Goal: Transaction & Acquisition: Subscribe to service/newsletter

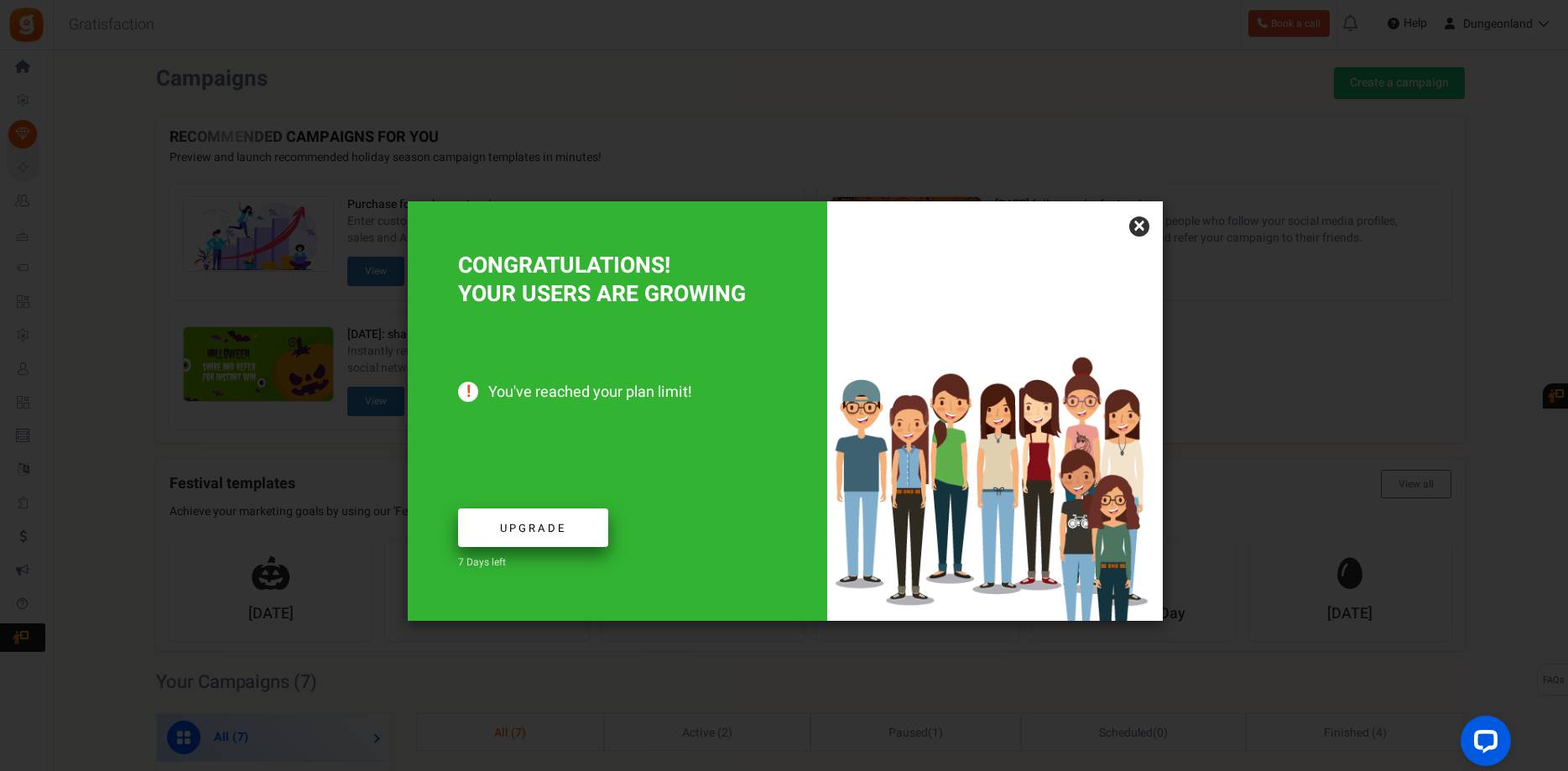
click at [568, 533] on link "Upgrade" at bounding box center [533, 527] width 150 height 39
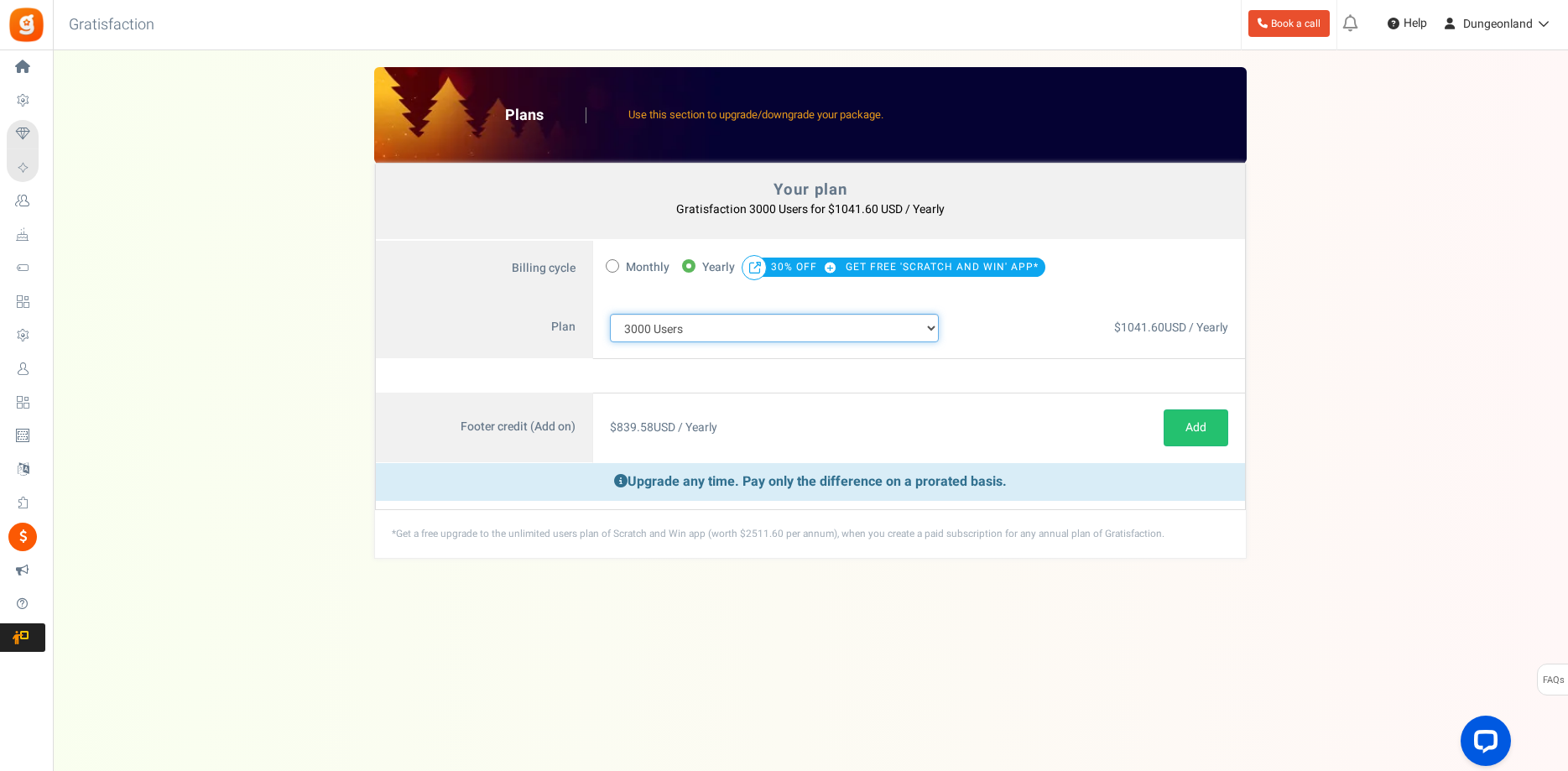
click at [609, 313] on select "100 Users 200 Users 500 Users 1000 Users 2000 Users 3000 Users 4000 Users 5000 …" at bounding box center [774, 327] width 329 height 28
click option "5000 Users" at bounding box center [0, 0] width 0 height 0
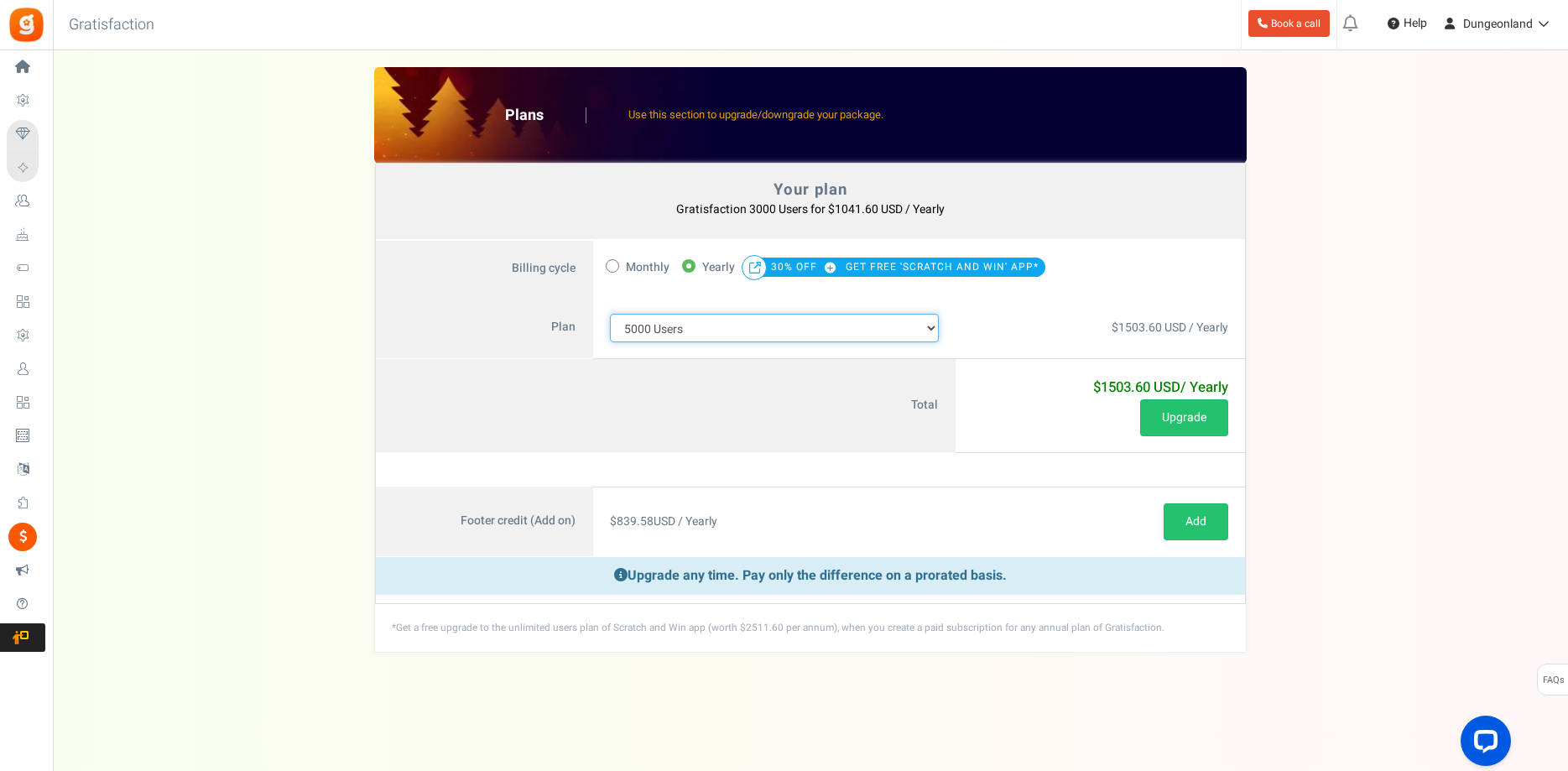
click at [609, 313] on select "100 Users 200 Users 500 Users 1000 Users 2000 Users 3000 Users 4000 Users 5000 …" at bounding box center [774, 327] width 329 height 28
click option "3000 Users" at bounding box center [0, 0] width 0 height 0
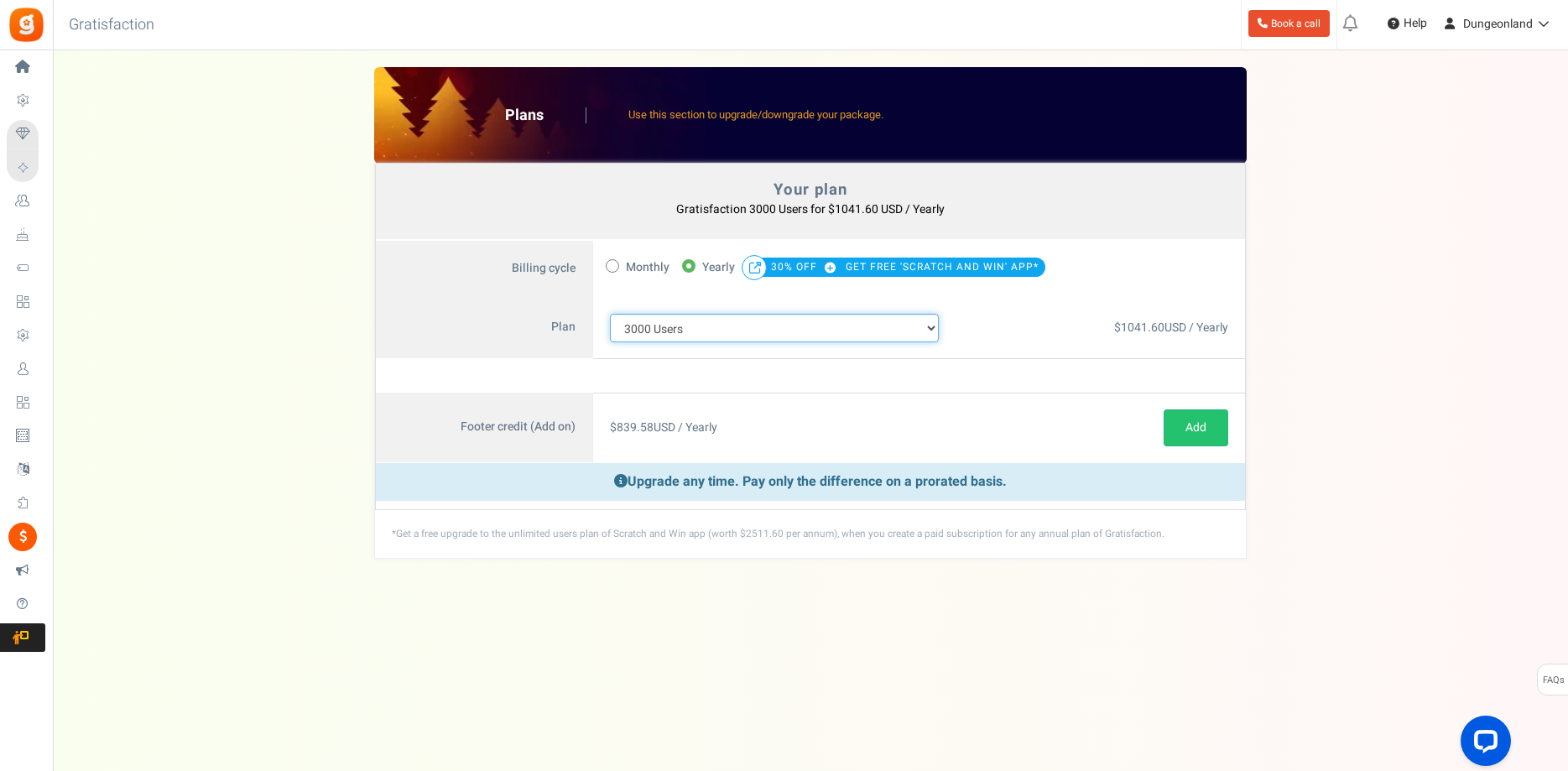
click at [609, 313] on select "100 Users 200 Users 500 Users 1000 Users 2000 Users 3000 Users 4000 Users 5000 …" at bounding box center [774, 327] width 329 height 28
select select "713"
click option "5000 Users" at bounding box center [0, 0] width 0 height 0
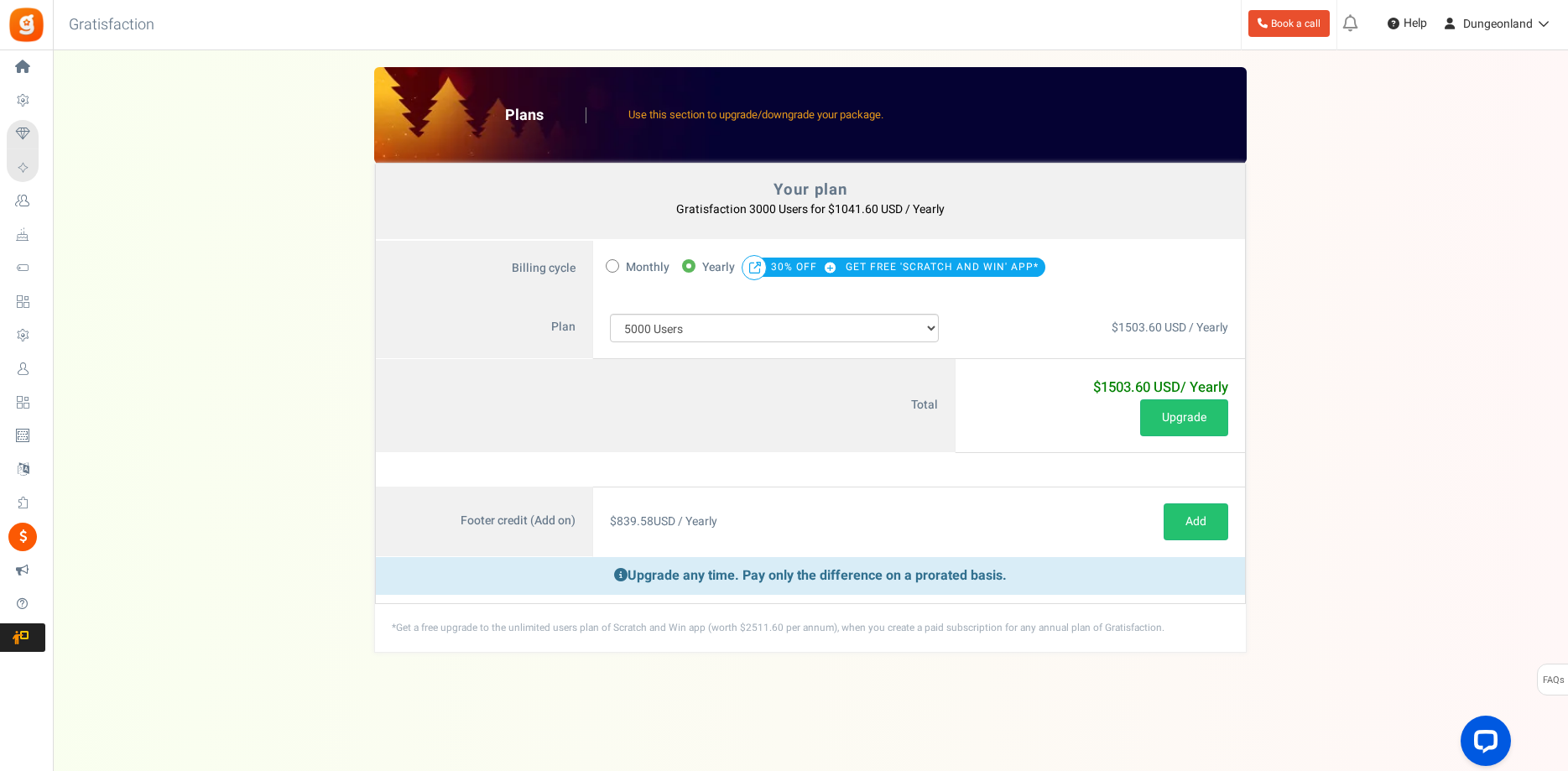
click at [980, 319] on div "$1503.60 USD / Yearly Free" at bounding box center [1100, 328] width 290 height 62
click at [1198, 417] on button "Upgrade" at bounding box center [1184, 417] width 88 height 37
